Goal: Navigation & Orientation: Find specific page/section

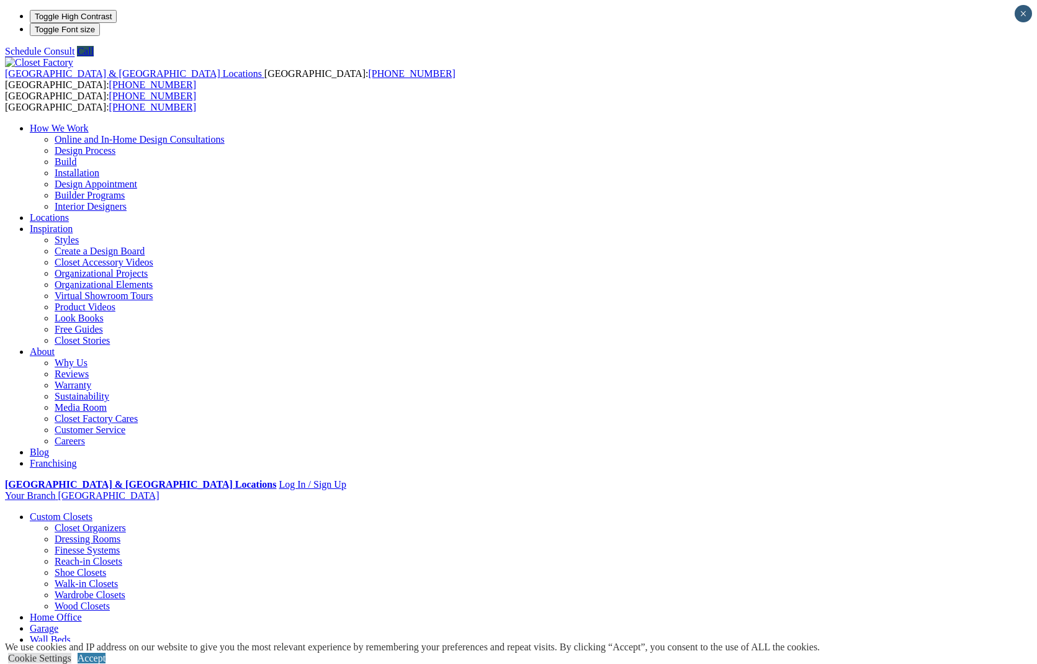
click at [58, 623] on link "Garage" at bounding box center [44, 628] width 29 height 11
click at [55, 578] on link "Walk-in Closets" at bounding box center [86, 583] width 63 height 11
click at [82, 522] on link "Home Office" at bounding box center [56, 527] width 52 height 11
click at [156, 645] on link "[PERSON_NAME] Beds" at bounding box center [105, 650] width 101 height 11
click at [119, 656] on link "Entertainment Centers" at bounding box center [74, 661] width 89 height 11
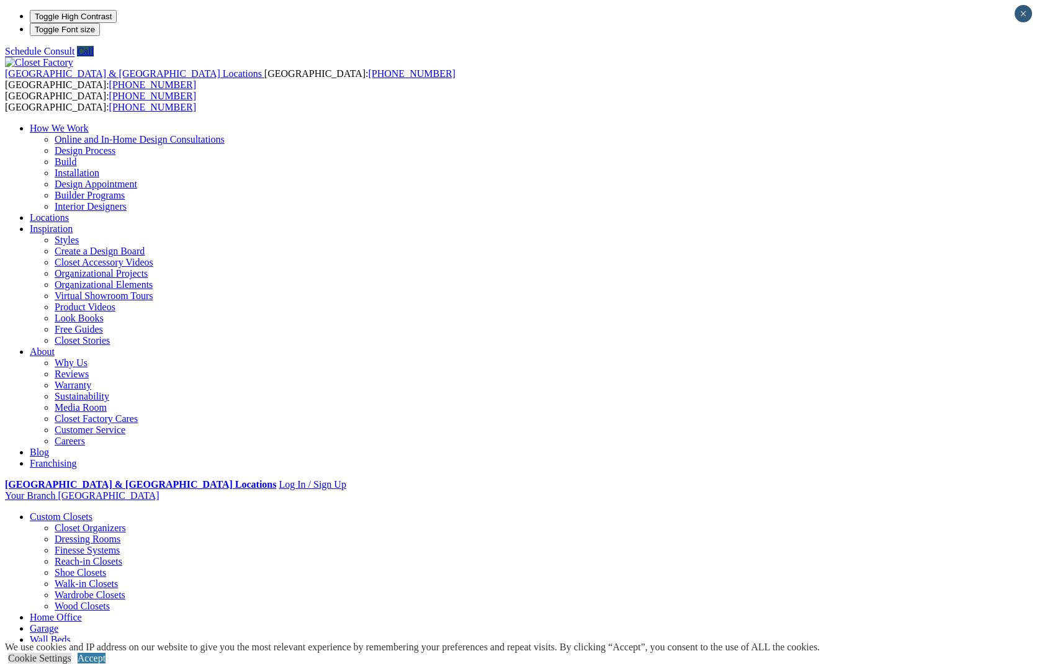
click at [90, 663] on link "Laundry Room" at bounding box center [60, 672] width 60 height 11
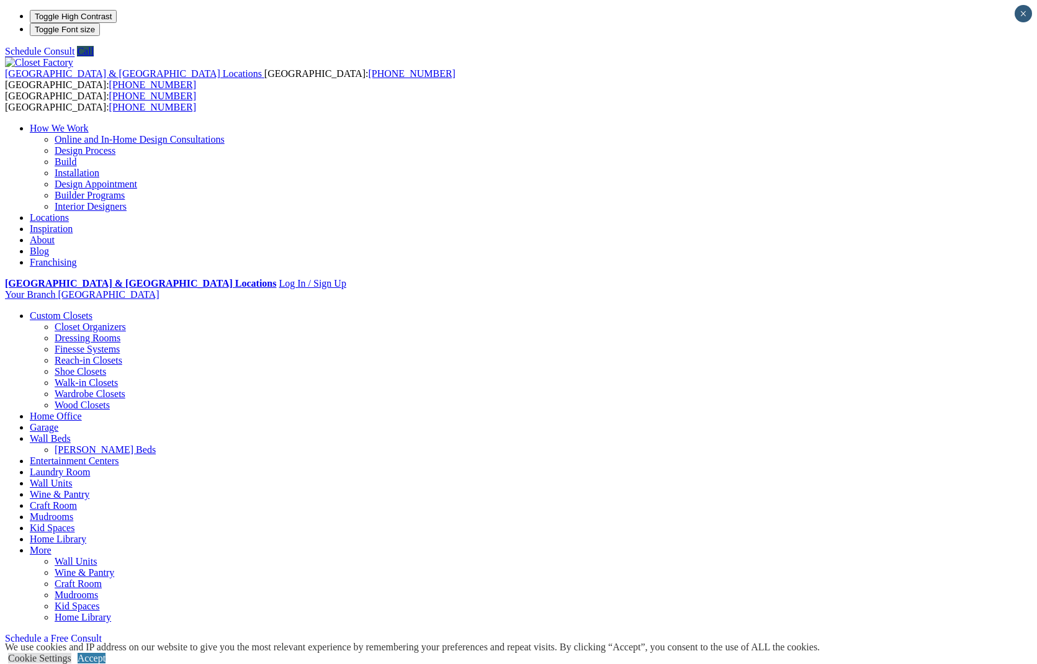
click at [114, 567] on link "Wine & Pantry" at bounding box center [85, 572] width 60 height 11
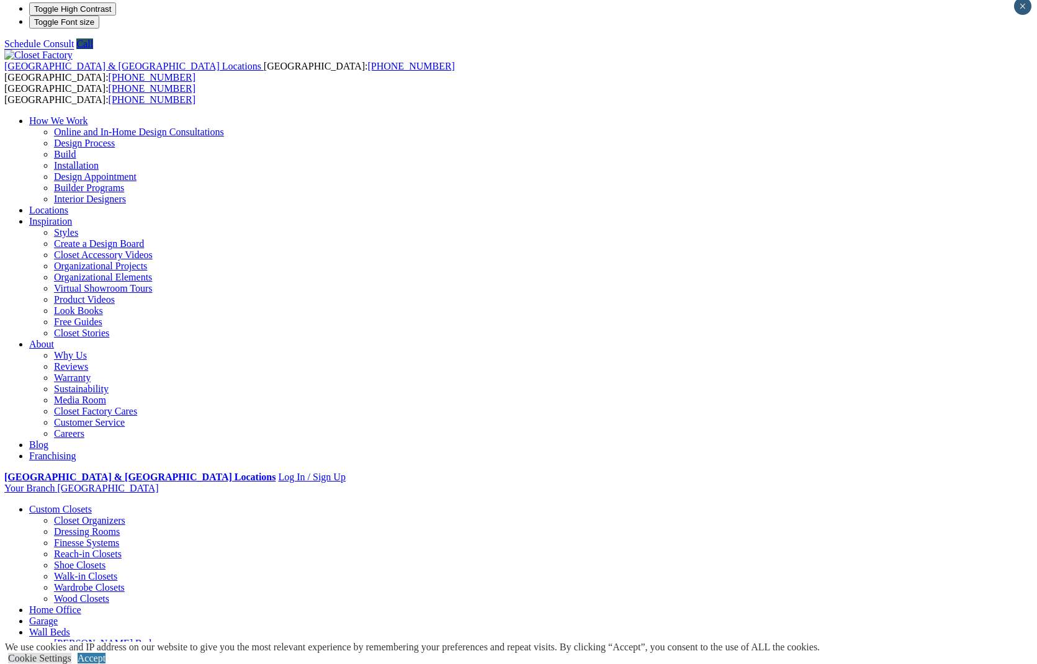
scroll to position [7, 0]
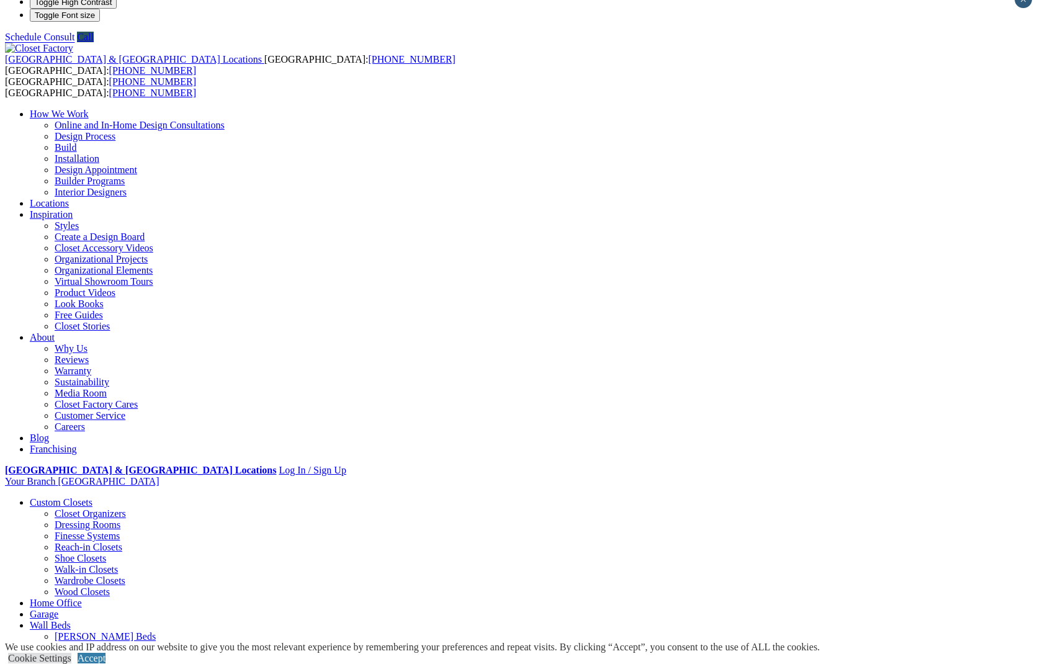
scroll to position [19, 0]
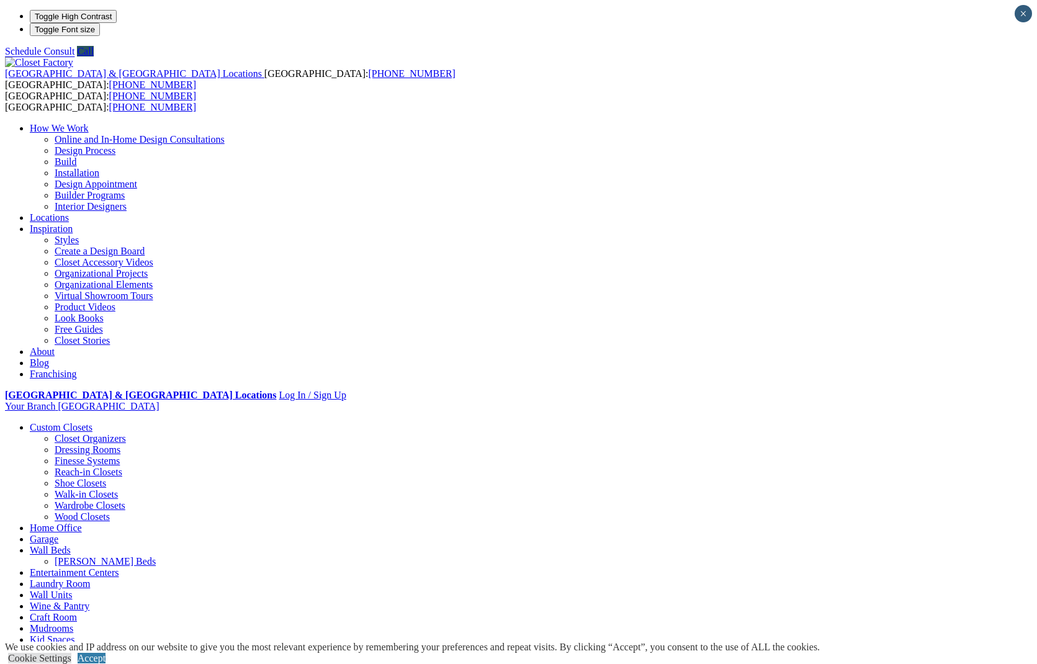
click at [225, 134] on link "Online and In-Home Design Consultations" at bounding box center [140, 139] width 170 height 11
